Goal: Information Seeking & Learning: Understand process/instructions

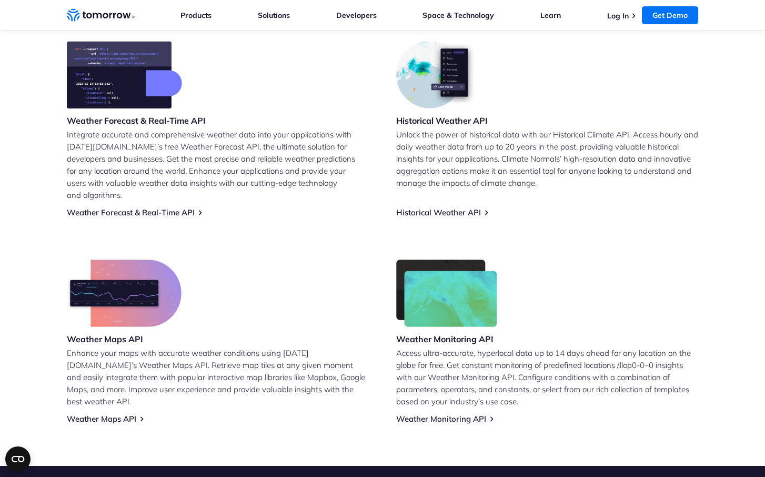
scroll to position [443, 0]
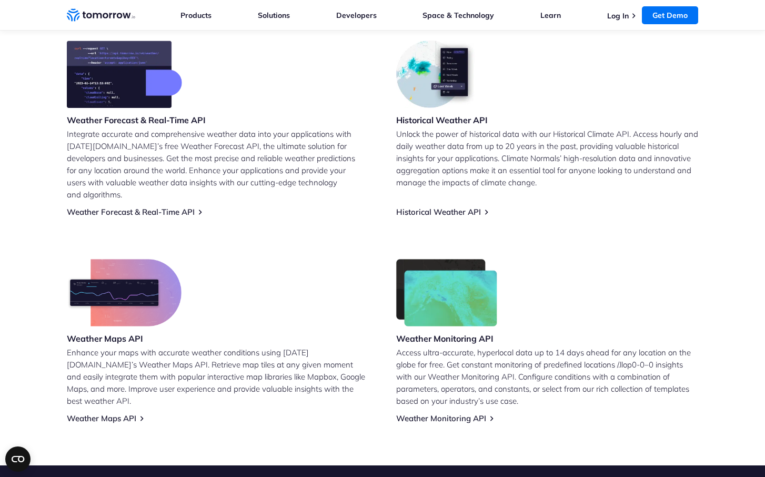
click at [428, 75] on img at bounding box center [437, 73] width 82 height 67
click at [499, 78] on div "Historical Weather API Unlock the power of historical data with our Historical …" at bounding box center [547, 128] width 302 height 176
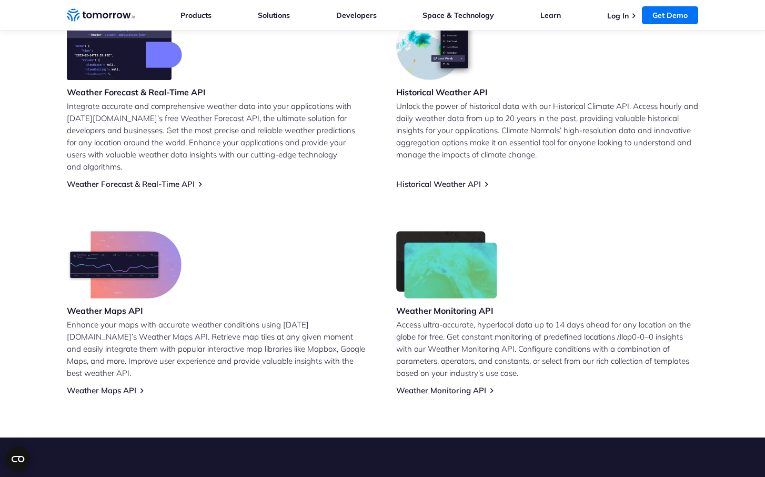
scroll to position [472, 0]
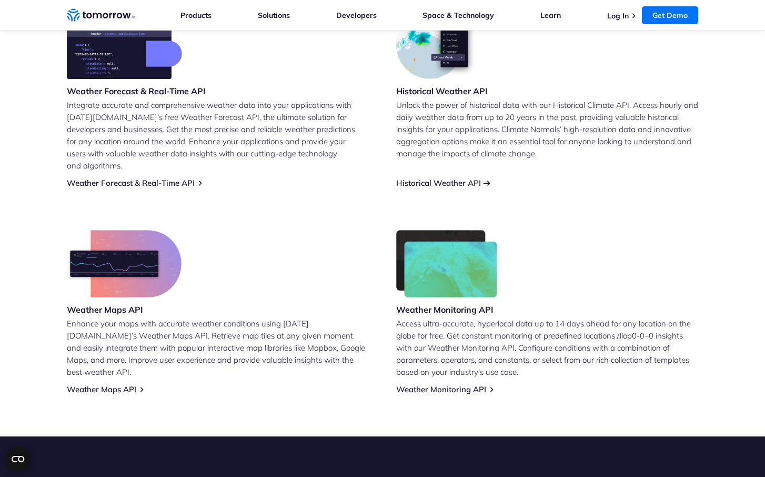
click at [468, 178] on link "Historical Weather API" at bounding box center [438, 183] width 85 height 10
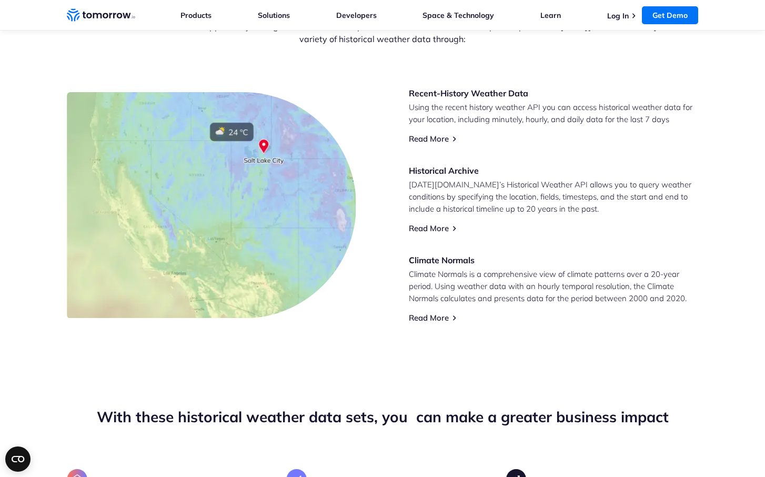
scroll to position [447, 0]
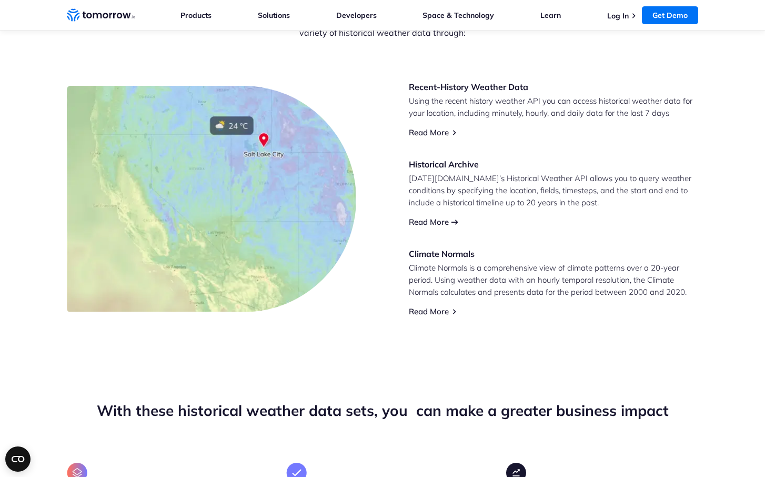
click at [431, 225] on link "Read More" at bounding box center [429, 222] width 40 height 10
click at [389, 144] on div "Recent-History Weather Data Using the recent history weather API you can access…" at bounding box center [382, 198] width 631 height 235
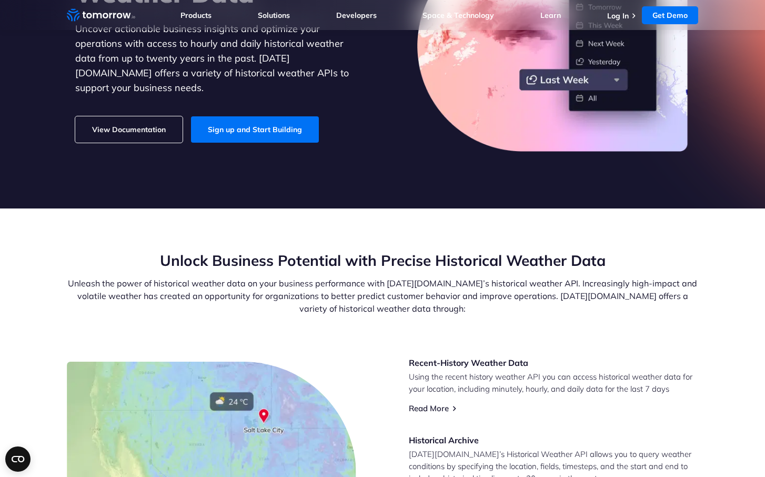
scroll to position [155, 0]
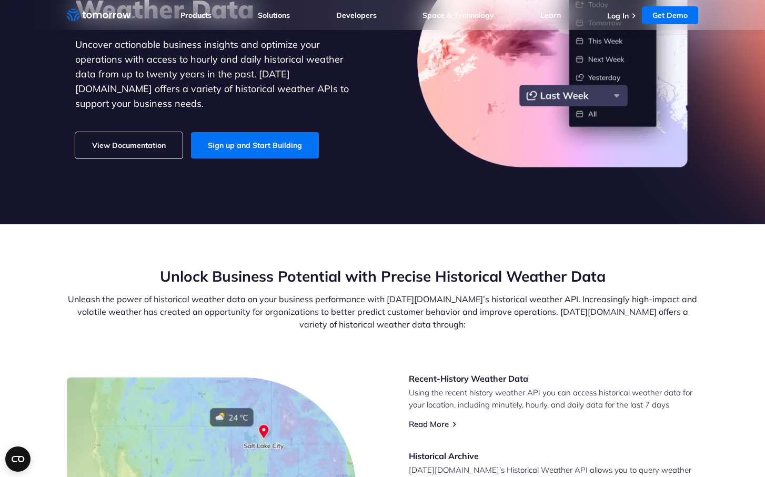
click at [142, 133] on link "View Documentation" at bounding box center [128, 145] width 107 height 26
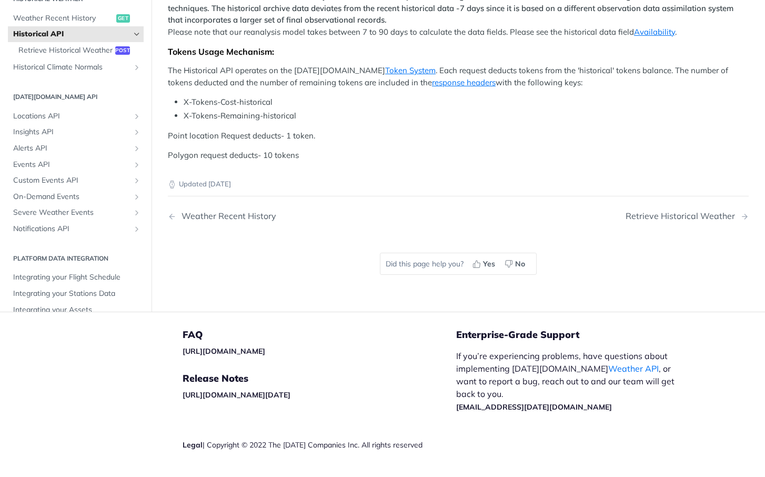
scroll to position [604, 0]
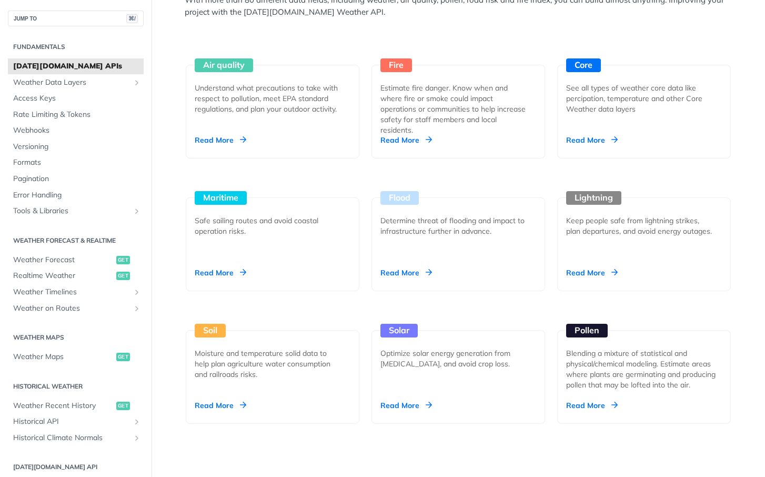
scroll to position [981, 0]
